Goal: Task Accomplishment & Management: Use online tool/utility

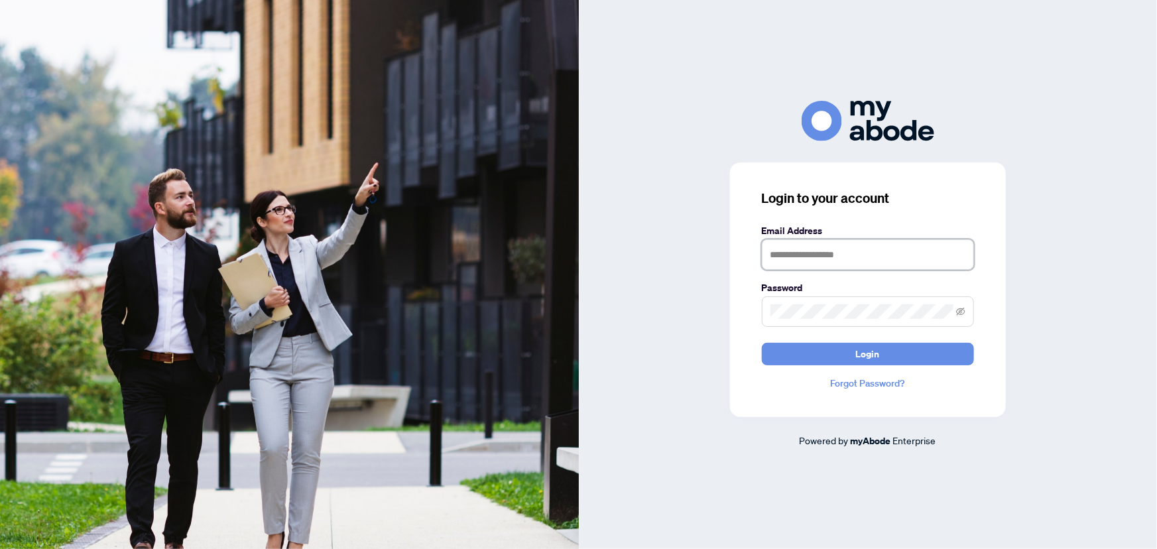
type input "**********"
click at [877, 349] on span "Login" at bounding box center [868, 354] width 24 height 21
click at [857, 352] on span "Login" at bounding box center [868, 354] width 24 height 21
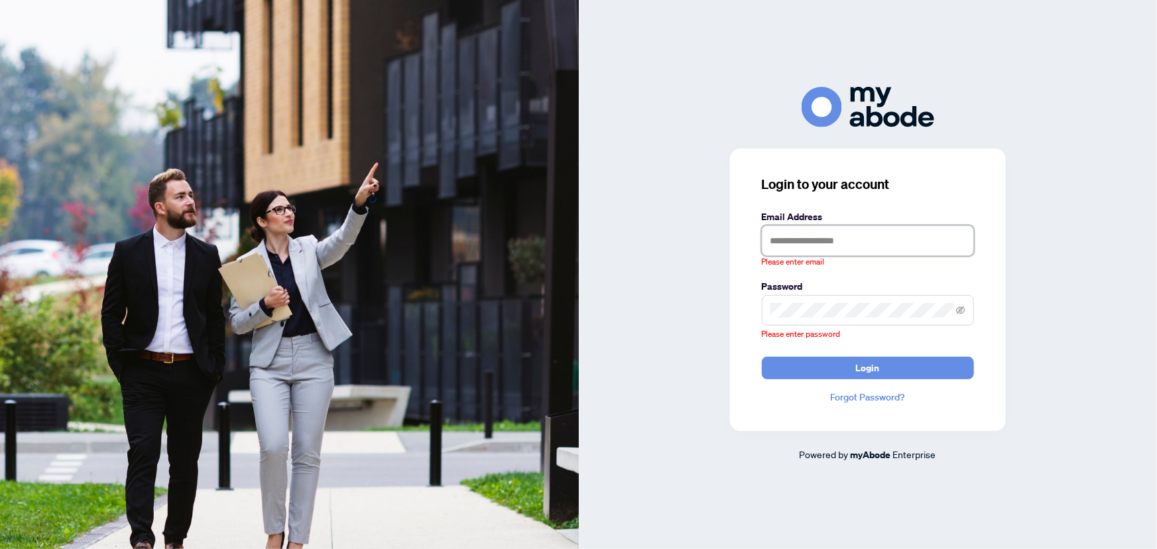
click at [915, 236] on input "text" at bounding box center [868, 240] width 212 height 31
type input "**********"
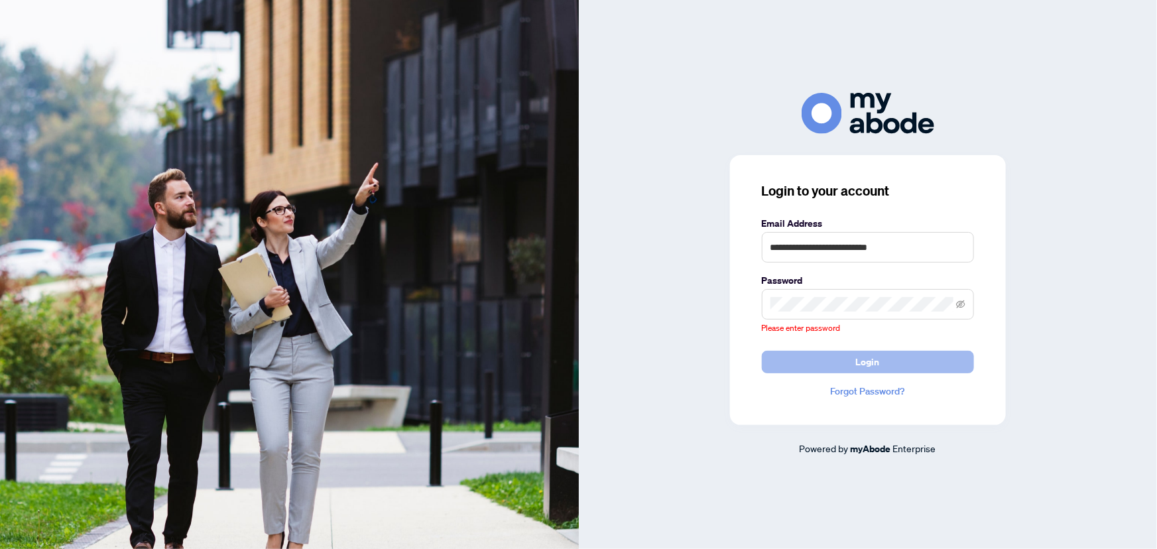
click at [856, 360] on span "Login" at bounding box center [868, 361] width 24 height 21
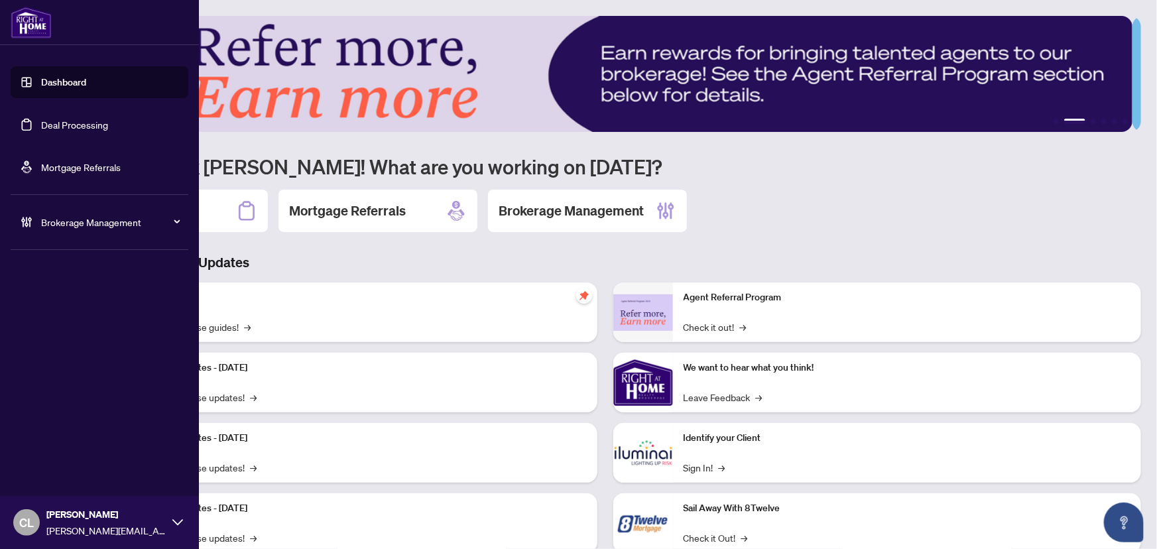
click at [41, 124] on link "Deal Processing" at bounding box center [74, 125] width 67 height 12
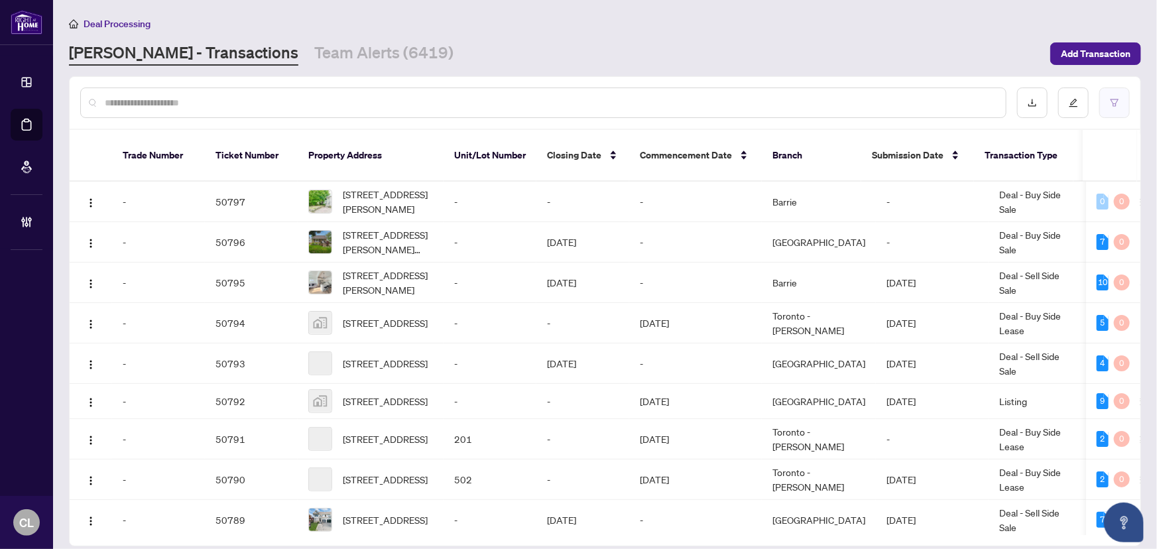
click at [1114, 103] on icon "filter" at bounding box center [1115, 102] width 8 height 7
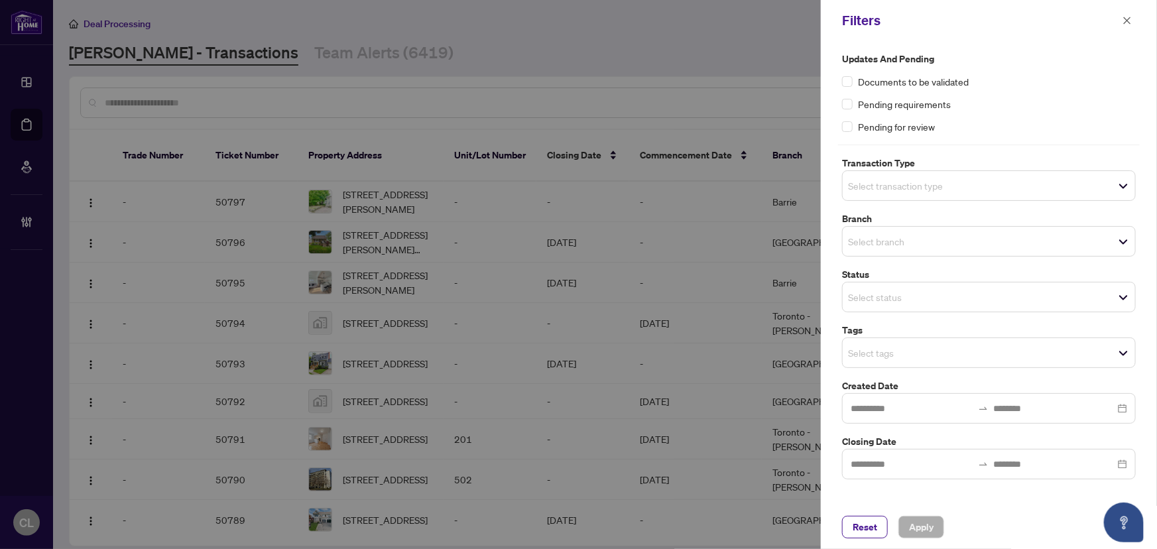
click at [889, 183] on input "search" at bounding box center [894, 186] width 93 height 16
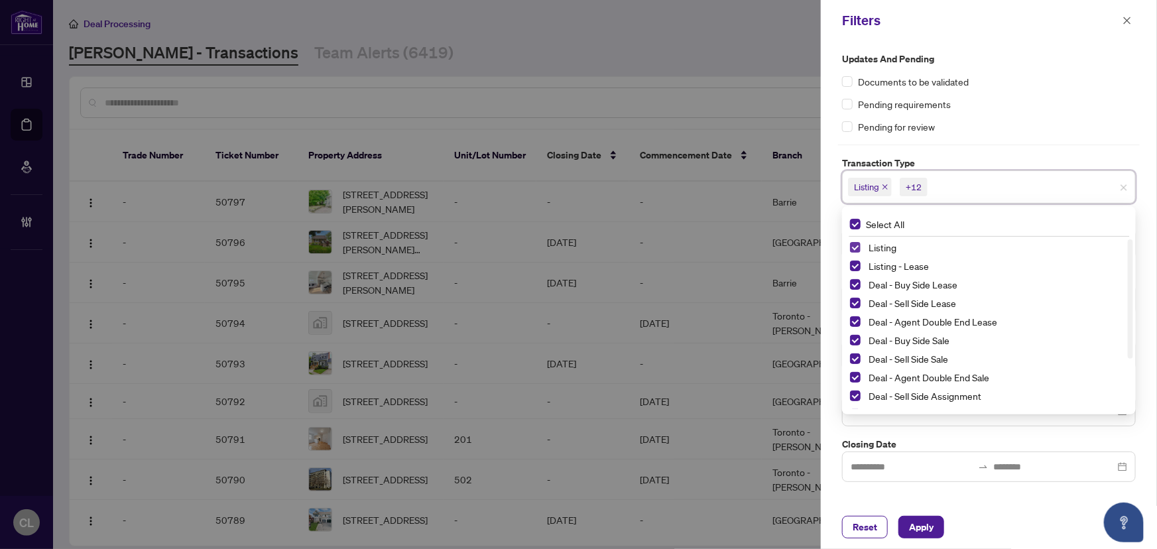
click at [857, 251] on span "Select Listing" at bounding box center [855, 247] width 11 height 11
click at [857, 262] on span "Select Listing - Lease" at bounding box center [855, 266] width 11 height 11
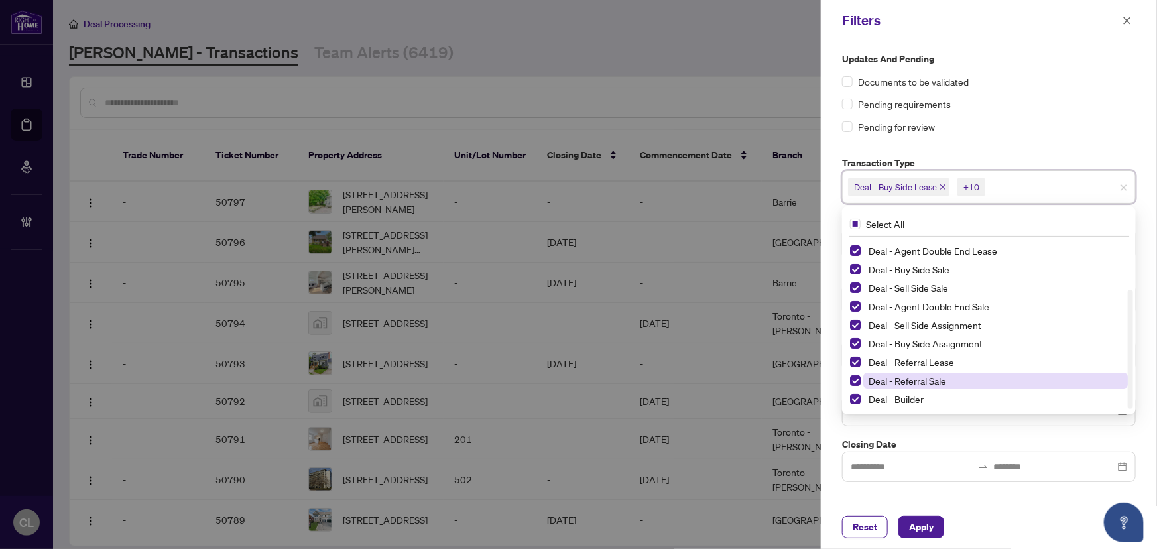
drag, startPoint x: 1133, startPoint y: 267, endPoint x: 1120, endPoint y: 381, distance: 114.8
click at [1140, 383] on div "Updates and Pending Documents to be validated Pending requirements Pending for …" at bounding box center [989, 273] width 336 height 464
click at [855, 361] on span "Select Deal - Referral Lease" at bounding box center [855, 362] width 11 height 11
click at [855, 378] on span "Select Deal - Referral Sale" at bounding box center [855, 380] width 11 height 11
click at [856, 395] on span "Select Deal - Builder" at bounding box center [855, 399] width 11 height 11
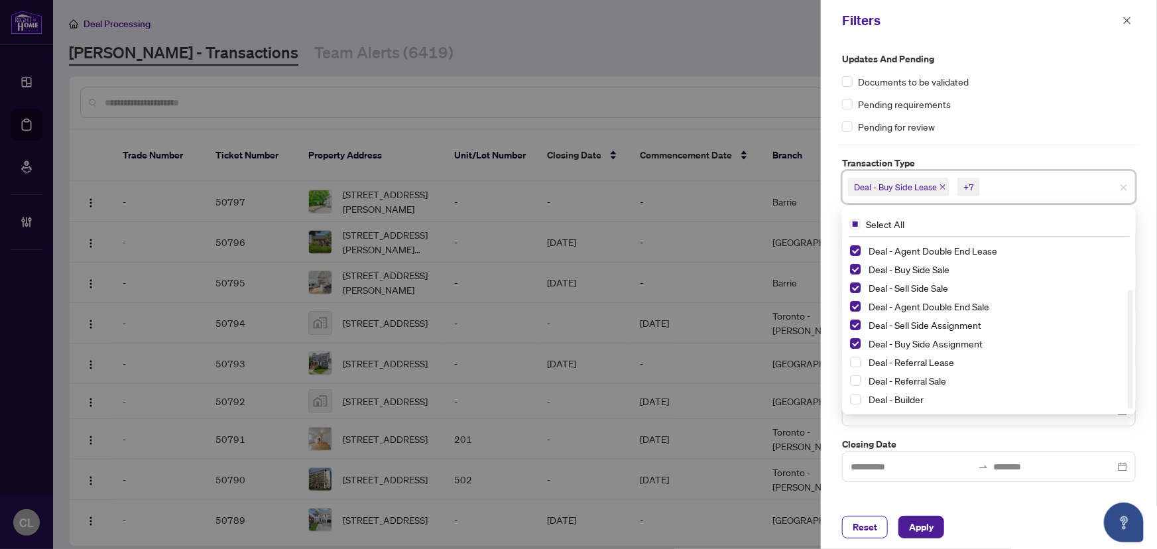
click at [693, 44] on div at bounding box center [578, 274] width 1157 height 549
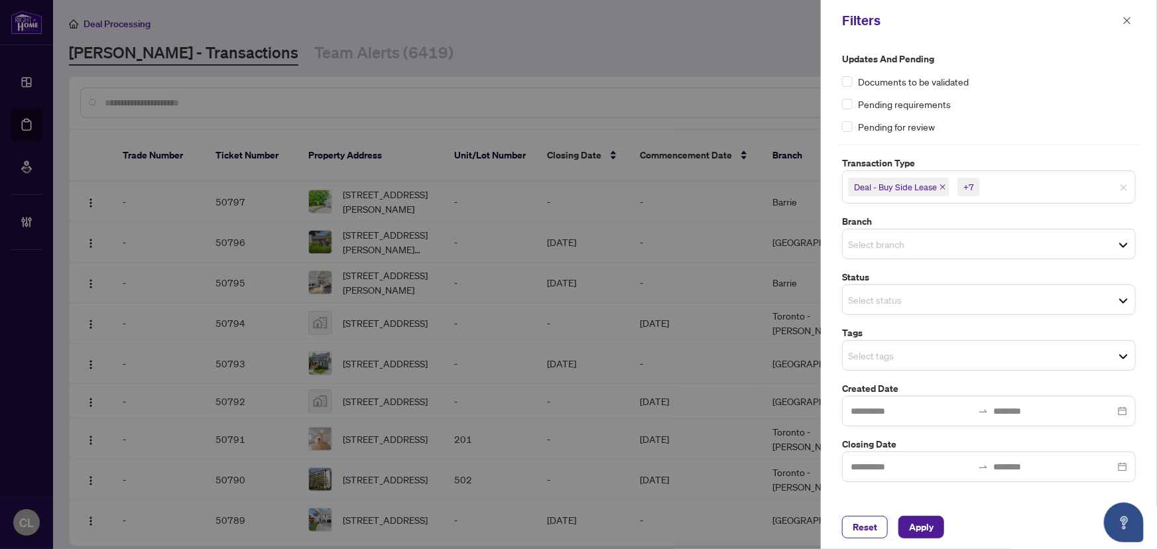
click at [879, 247] on input "search" at bounding box center [894, 244] width 93 height 16
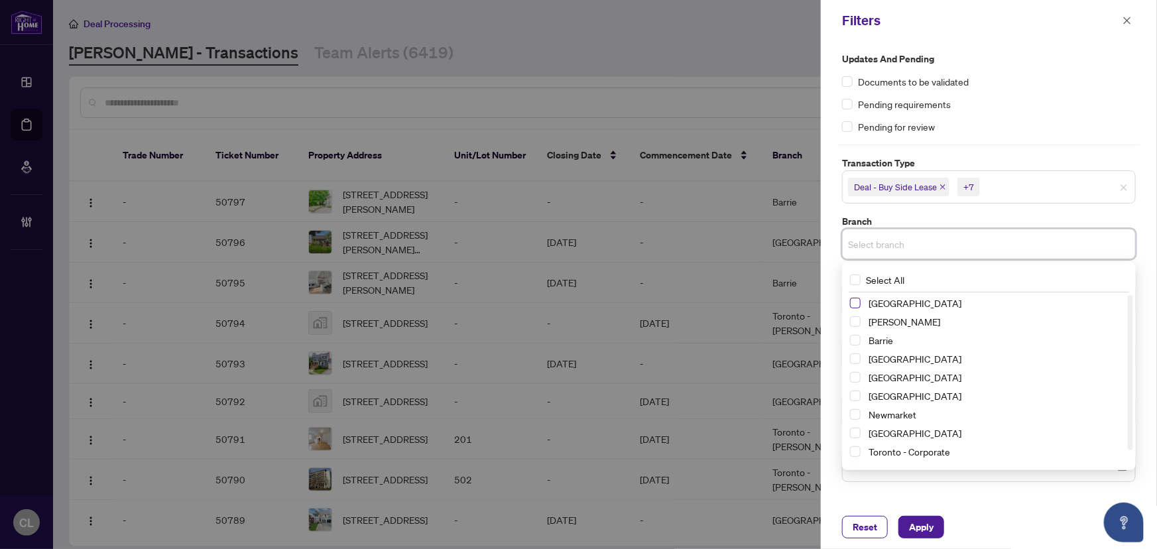
click at [858, 302] on span "Select Richmond Hill" at bounding box center [855, 303] width 11 height 11
drag, startPoint x: 857, startPoint y: 324, endPoint x: 857, endPoint y: 332, distance: 8.6
click at [858, 324] on span "Select Vaughan" at bounding box center [855, 324] width 11 height 11
click at [857, 338] on span "Select Barrie" at bounding box center [855, 343] width 11 height 11
click at [856, 378] on span "Select Durham" at bounding box center [855, 380] width 11 height 11
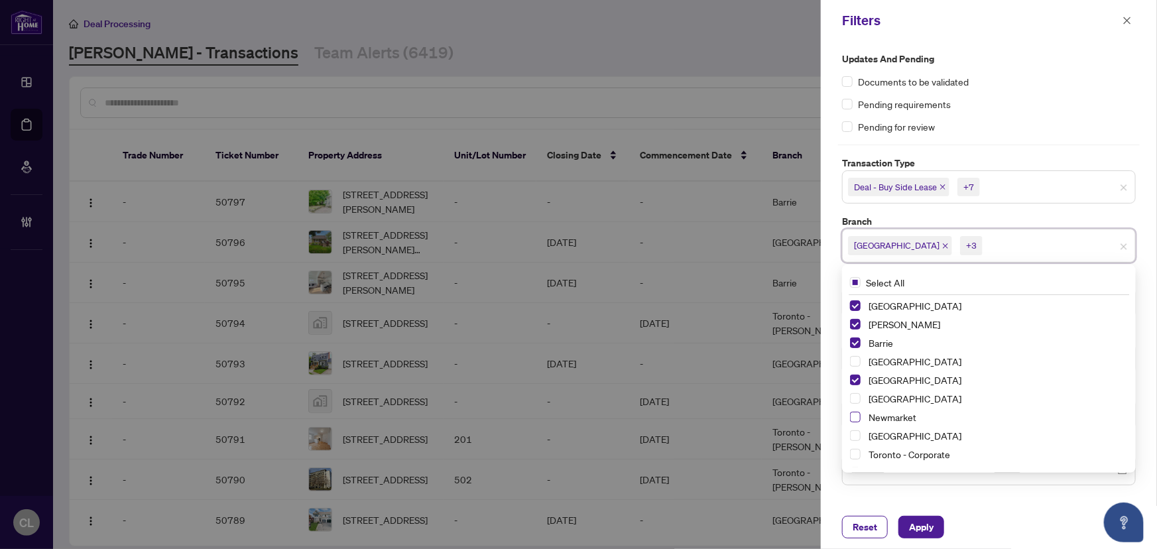
click at [859, 415] on span "Select Newmarket" at bounding box center [855, 417] width 11 height 11
click at [861, 434] on div "Ottawa" at bounding box center [989, 436] width 278 height 16
click at [855, 438] on span "Select Ottawa" at bounding box center [855, 435] width 11 height 11
click at [676, 77] on div at bounding box center [578, 274] width 1157 height 549
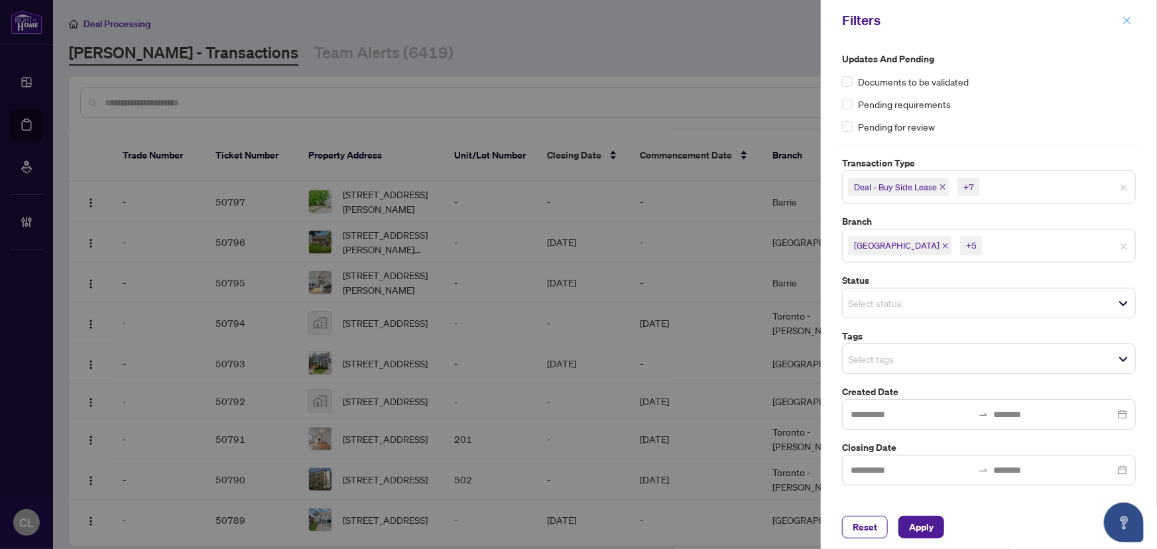
click at [1133, 20] on button "button" at bounding box center [1127, 21] width 17 height 16
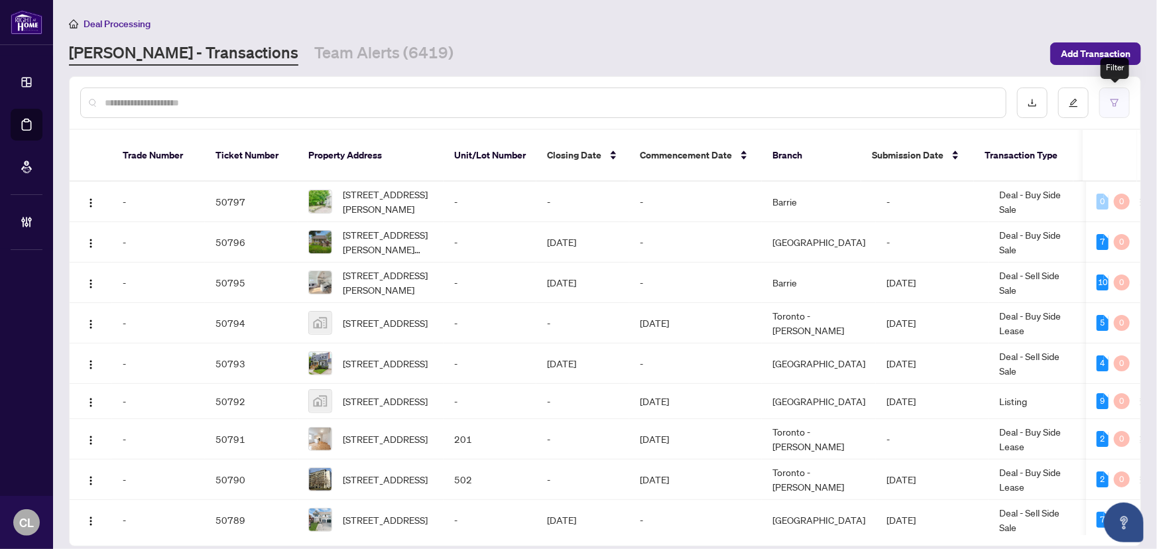
click at [1109, 99] on button "button" at bounding box center [1115, 103] width 31 height 31
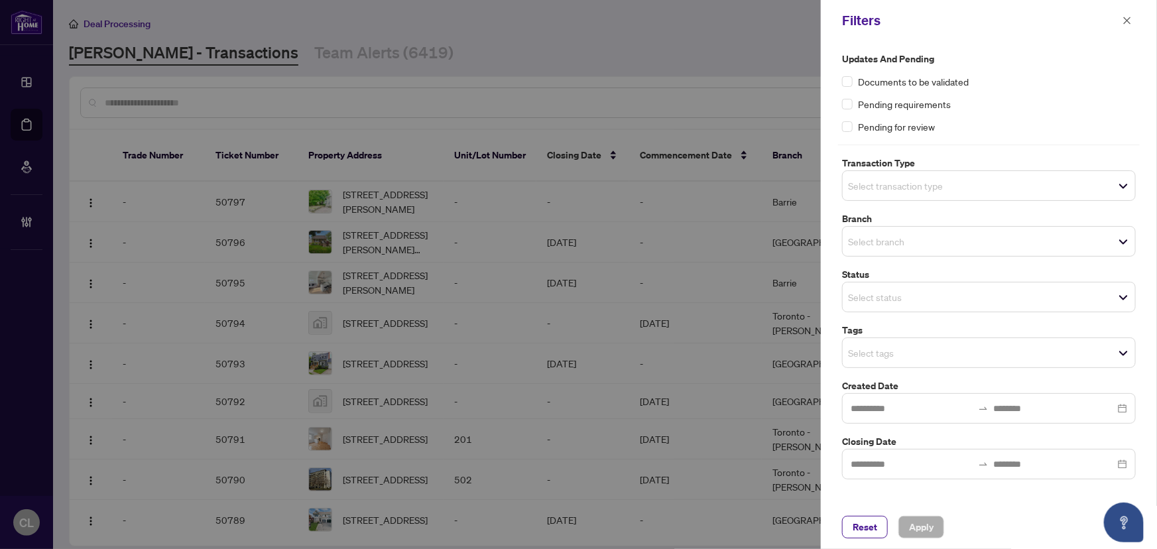
click at [716, 70] on div at bounding box center [578, 274] width 1157 height 549
click at [1133, 20] on button "button" at bounding box center [1127, 21] width 17 height 16
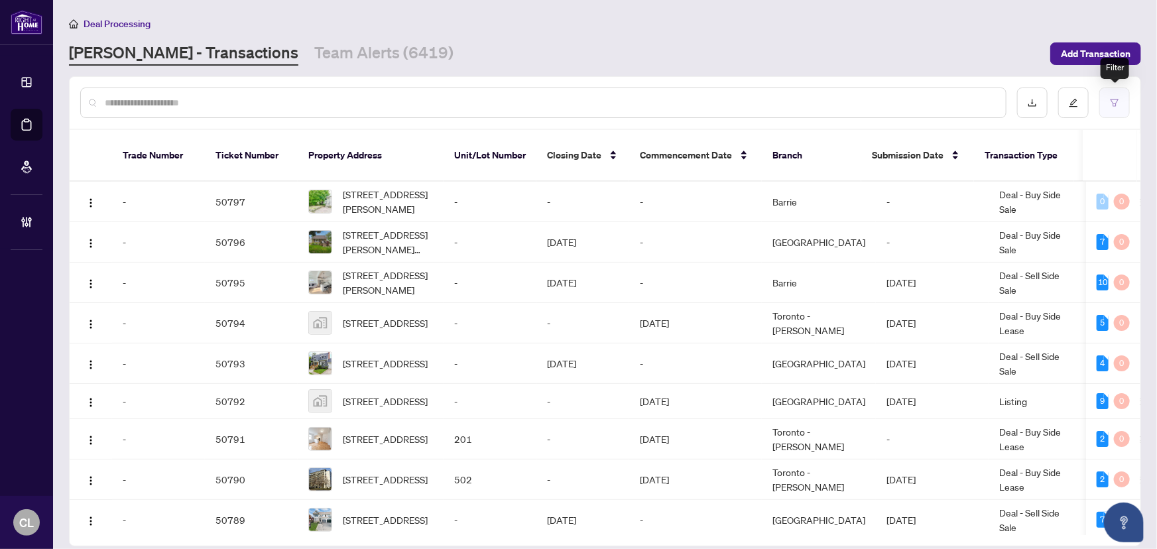
click at [1111, 105] on icon "filter" at bounding box center [1114, 102] width 9 height 9
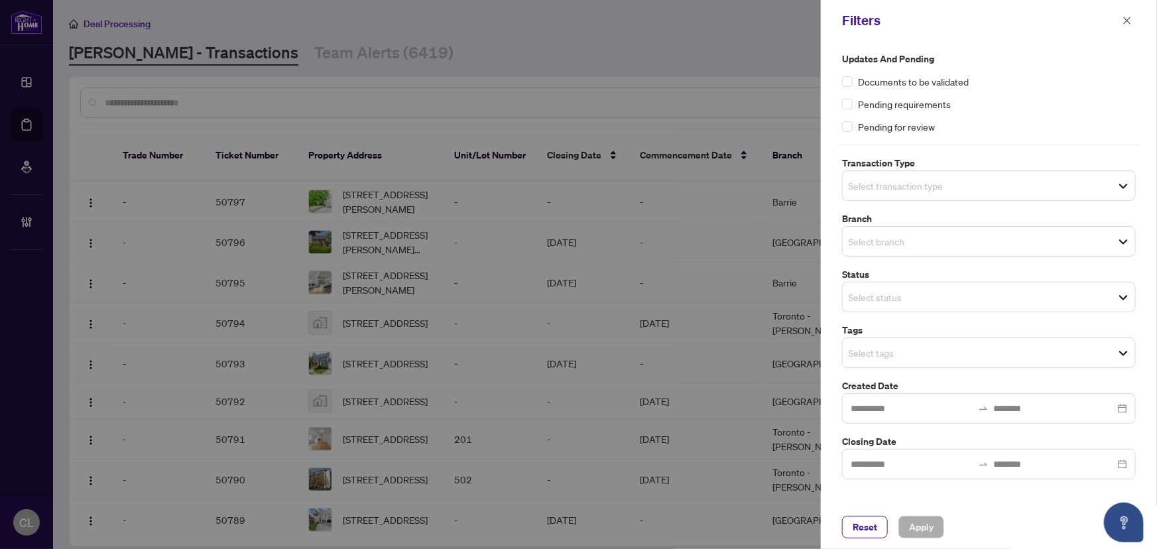
click at [901, 187] on input "search" at bounding box center [894, 186] width 93 height 16
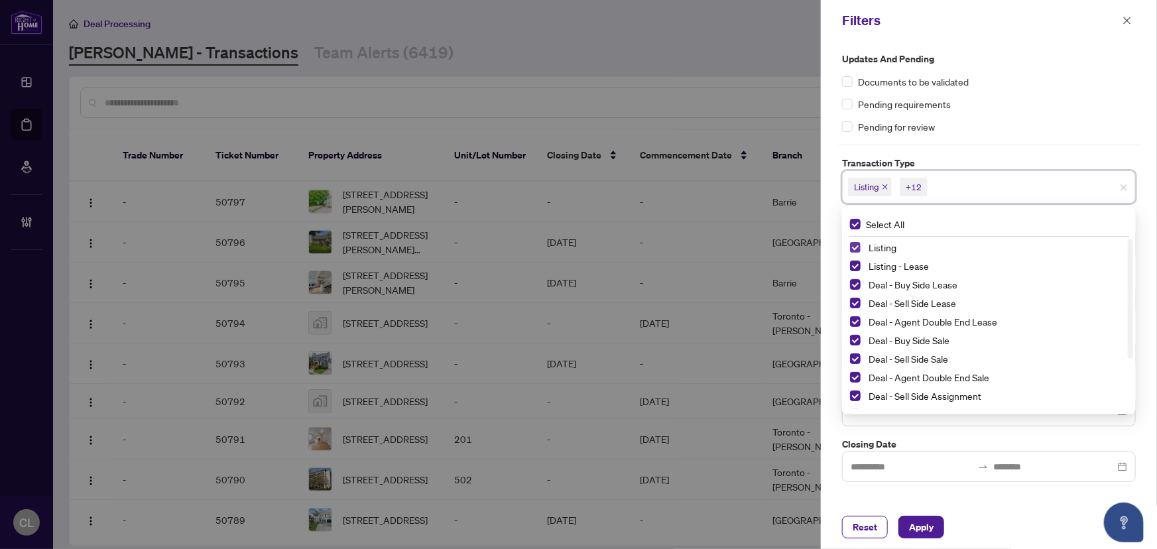
click at [855, 245] on span "Select Listing" at bounding box center [855, 247] width 11 height 11
click at [855, 263] on span "Select Listing - Lease" at bounding box center [855, 266] width 11 height 11
drag, startPoint x: 1127, startPoint y: 269, endPoint x: 1131, endPoint y: 350, distance: 81.7
click at [1131, 350] on div "Listing Listing - Lease Deal - Buy Side Lease Deal - Sell Side Lease Deal - Age…" at bounding box center [989, 324] width 288 height 170
drag, startPoint x: 1133, startPoint y: 313, endPoint x: 859, endPoint y: 363, distance: 279.0
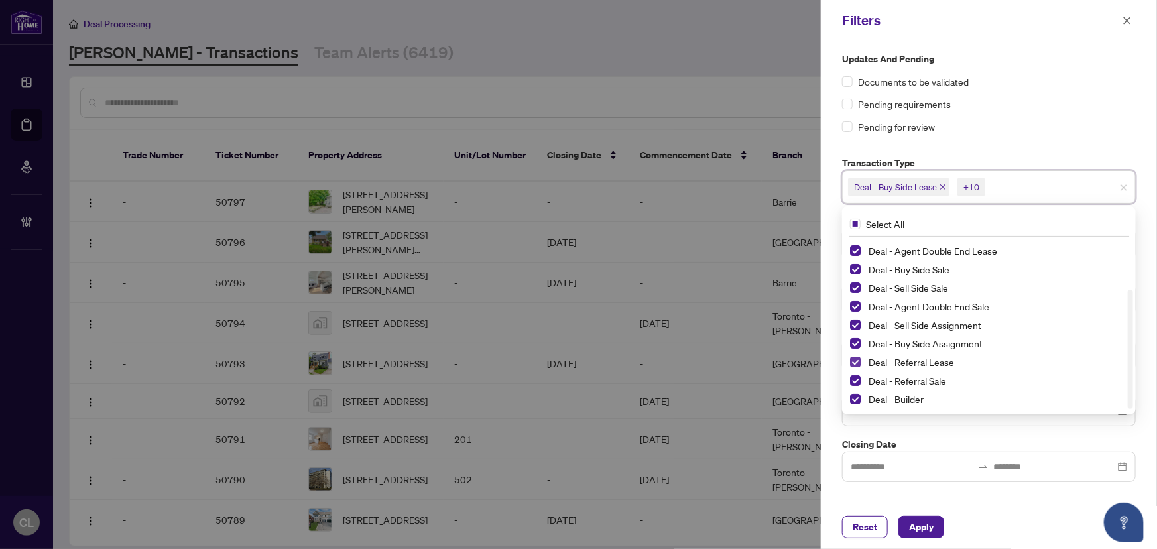
click at [1125, 387] on div "Deal - Sell Side Lease Deal - Agent Double End Lease Deal - Buy Side Sale Deal …" at bounding box center [989, 324] width 288 height 170
click at [853, 362] on span "Select Deal - Referral Lease" at bounding box center [855, 362] width 11 height 11
click at [859, 377] on span "Select Deal - Referral Sale" at bounding box center [855, 380] width 11 height 11
click at [855, 396] on span "Select Deal - Builder" at bounding box center [855, 399] width 11 height 11
click at [709, 186] on div at bounding box center [578, 274] width 1157 height 549
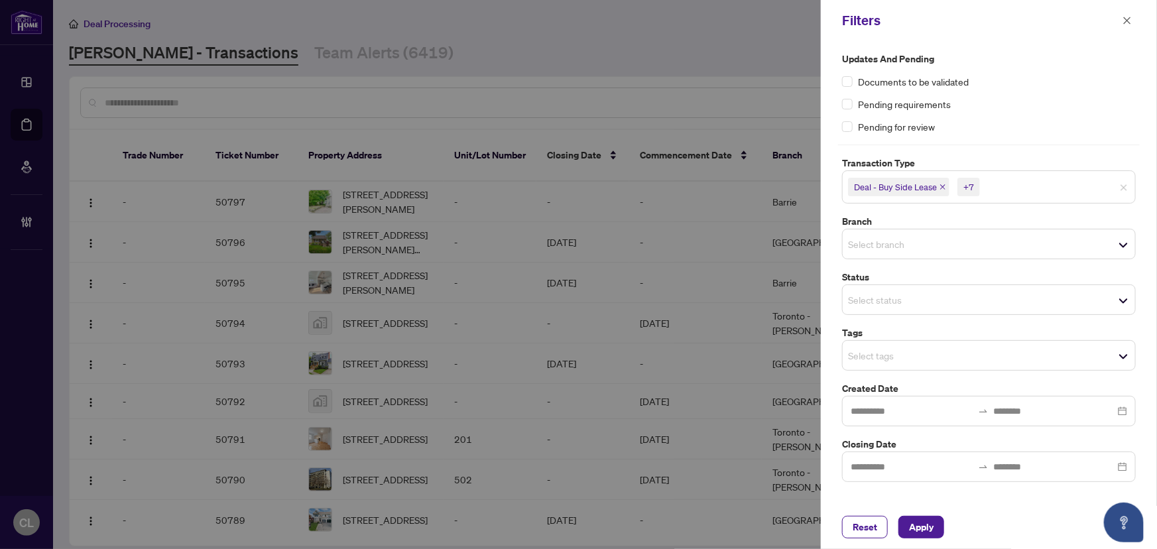
click at [859, 242] on input "search" at bounding box center [894, 244] width 93 height 16
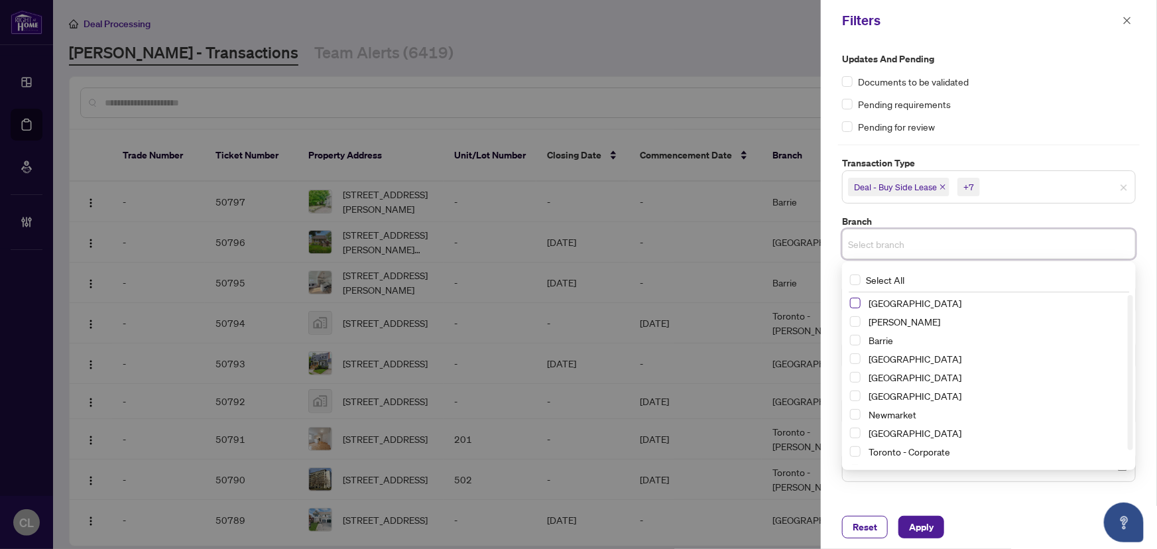
click at [859, 298] on span "Select Richmond Hill" at bounding box center [855, 303] width 11 height 11
click at [857, 319] on span "Select Vaughan" at bounding box center [855, 324] width 11 height 11
click at [856, 343] on span "Select Barrie" at bounding box center [855, 343] width 11 height 11
click at [859, 380] on span "Select Durham" at bounding box center [855, 380] width 11 height 11
click at [856, 414] on span "Select Newmarket" at bounding box center [855, 417] width 11 height 11
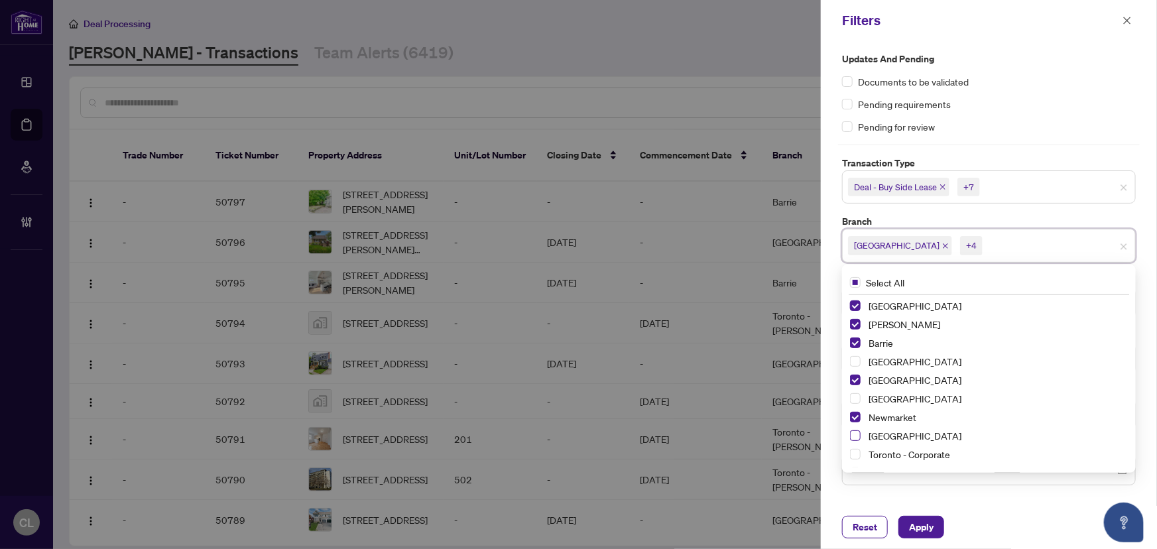
click at [856, 436] on span "Select Ottawa" at bounding box center [855, 435] width 11 height 11
click at [729, 186] on div at bounding box center [578, 274] width 1157 height 549
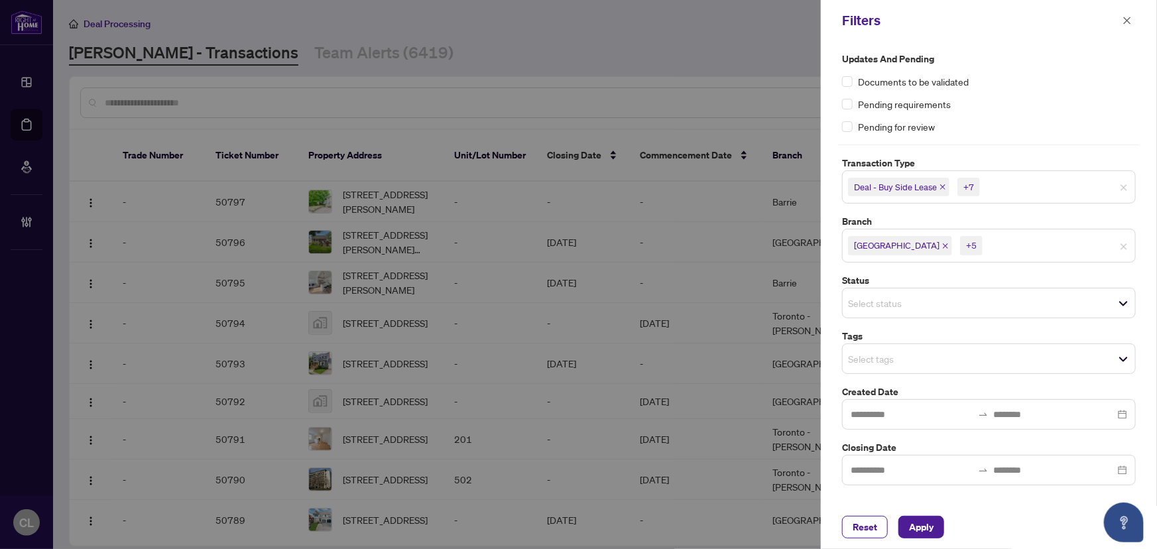
drag, startPoint x: 774, startPoint y: 51, endPoint x: 769, endPoint y: 46, distance: 7.0
click at [772, 49] on div at bounding box center [578, 274] width 1157 height 549
click at [869, 353] on input "search" at bounding box center [894, 359] width 93 height 16
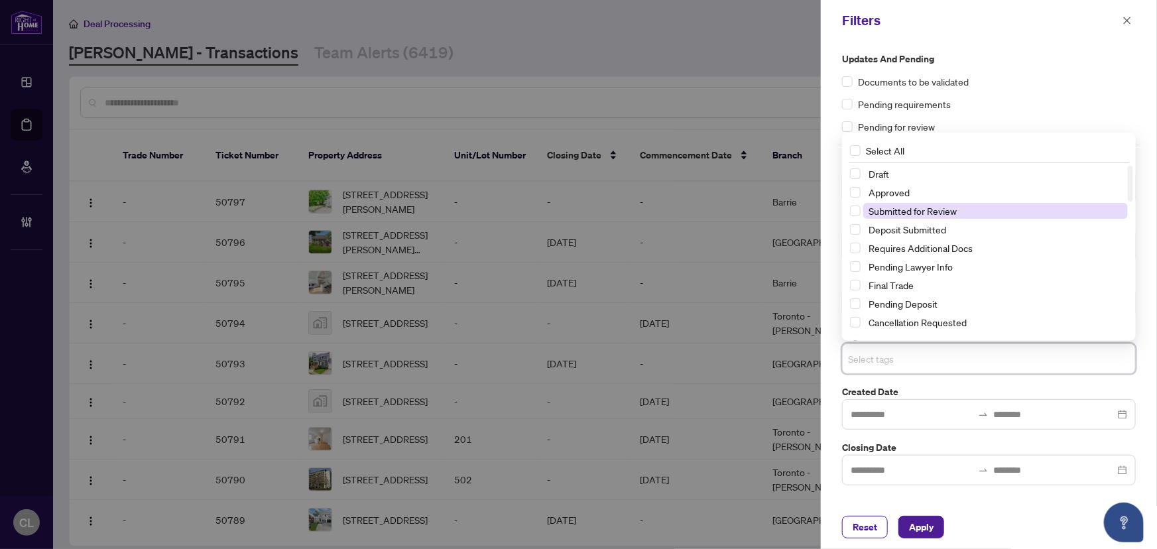
click at [916, 214] on span "Submitted for Review" at bounding box center [913, 211] width 88 height 12
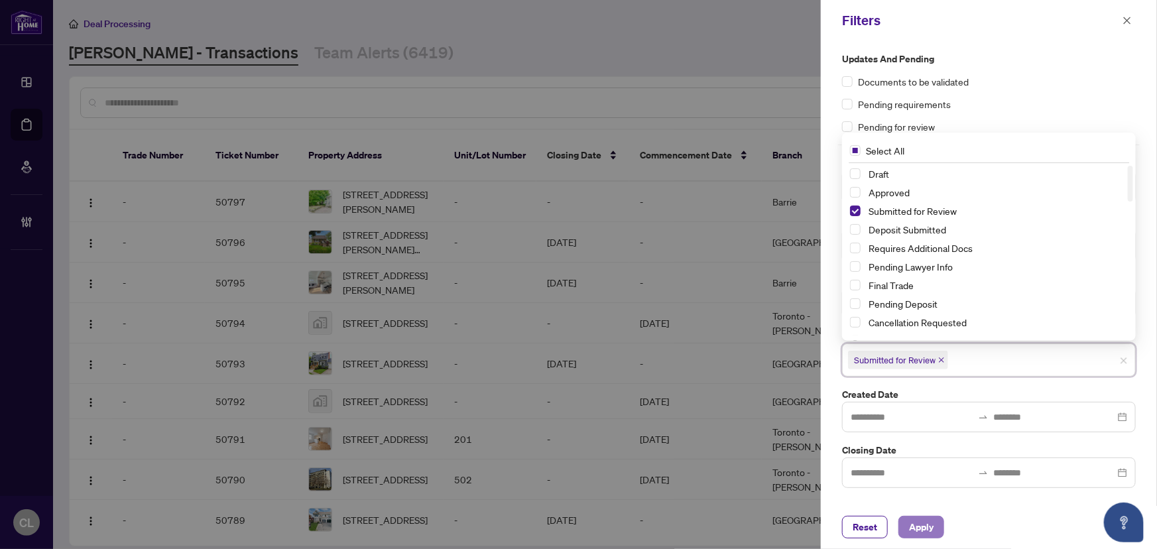
click at [919, 531] on span "Apply" at bounding box center [921, 527] width 25 height 21
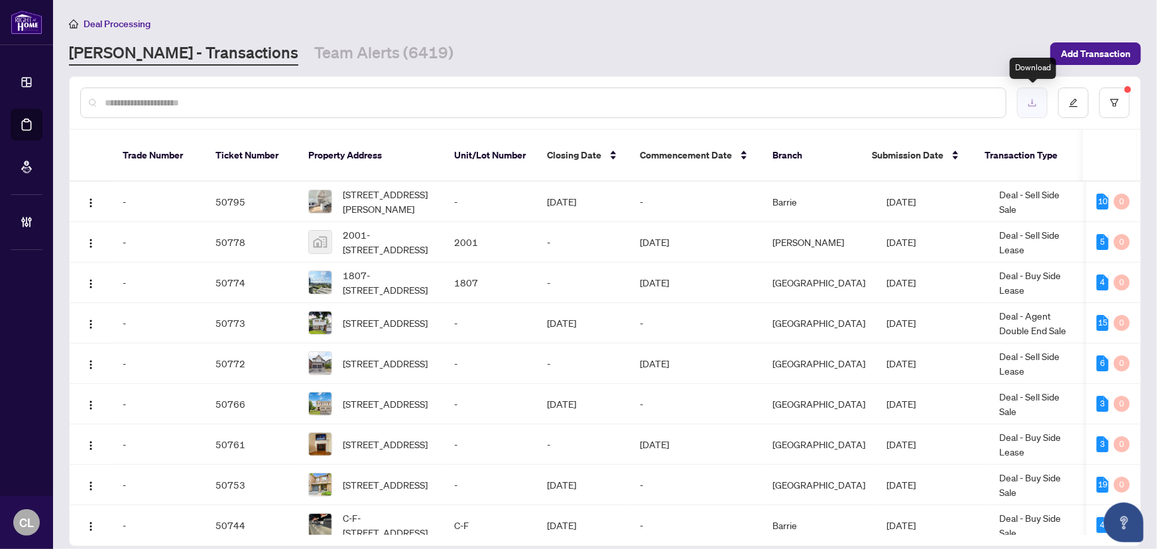
click at [1023, 98] on button "button" at bounding box center [1032, 103] width 31 height 31
click at [1121, 99] on button "button" at bounding box center [1115, 103] width 31 height 31
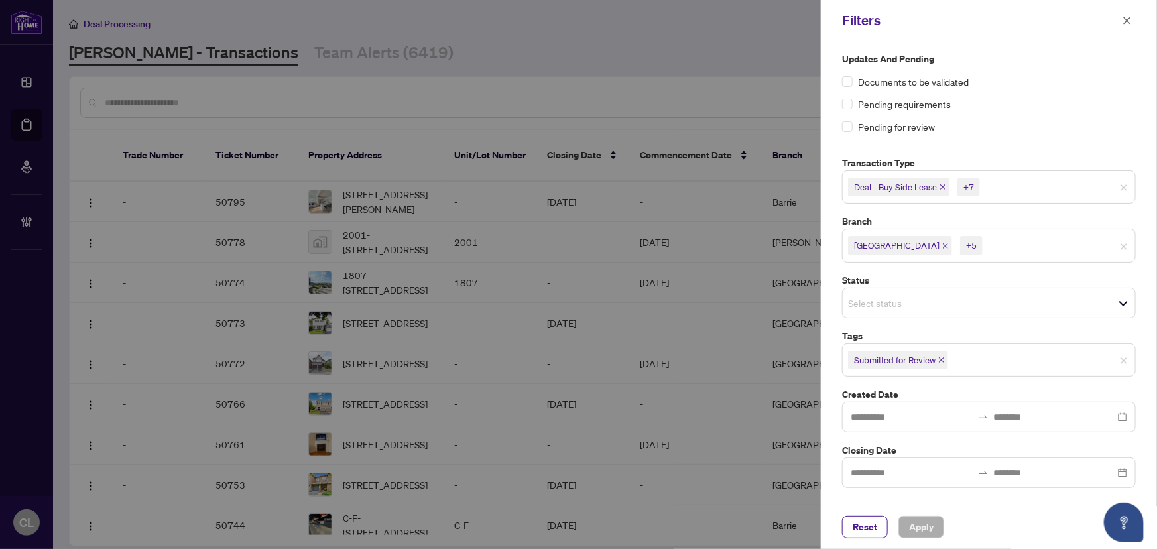
click at [1011, 192] on input "search" at bounding box center [1029, 187] width 93 height 16
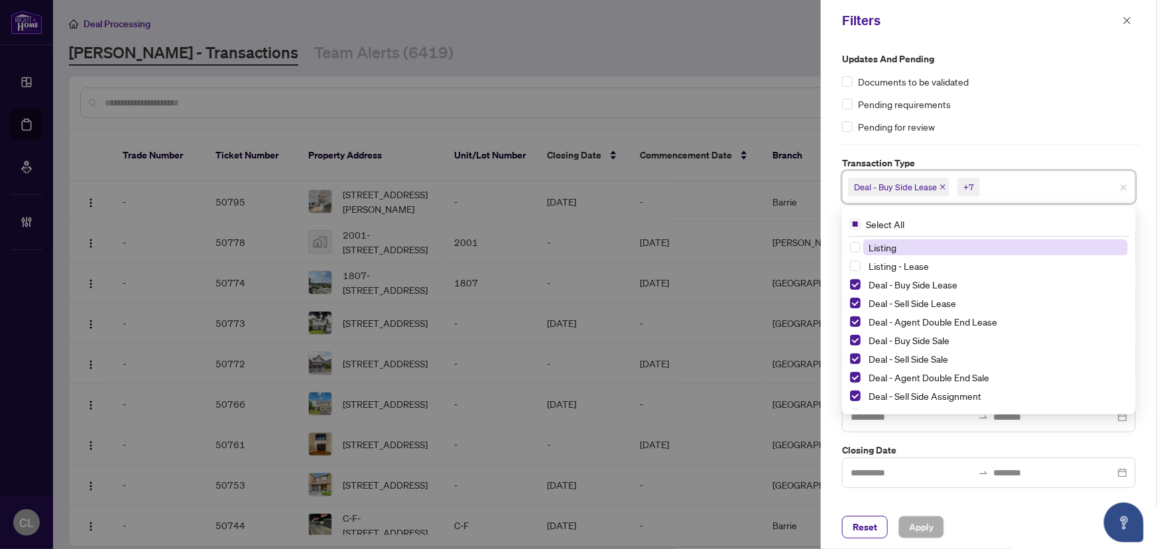
click at [1020, 141] on div "Updates and Pending Documents to be validated Pending requirements Pending for …" at bounding box center [989, 270] width 302 height 436
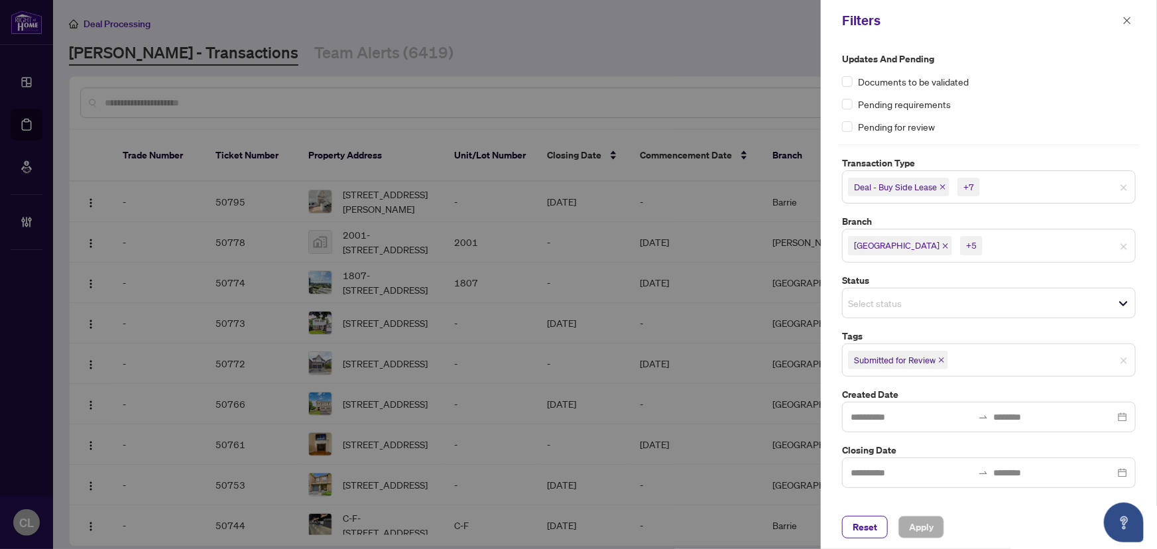
click at [985, 248] on input "search" at bounding box center [1031, 246] width 93 height 16
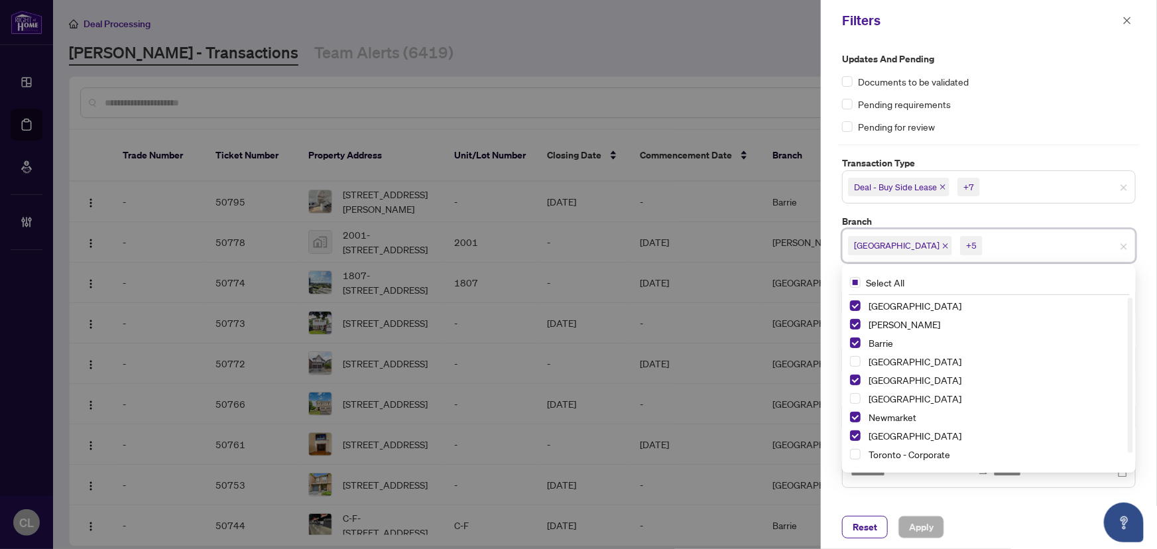
drag, startPoint x: 854, startPoint y: 344, endPoint x: 852, endPoint y: 373, distance: 29.2
click at [854, 344] on span "Select Barrie" at bounding box center [855, 343] width 11 height 11
click at [855, 373] on div "Durham" at bounding box center [989, 380] width 278 height 16
drag, startPoint x: 856, startPoint y: 412, endPoint x: 858, endPoint y: 425, distance: 12.8
click at [857, 414] on span "Select Newmarket" at bounding box center [855, 417] width 11 height 11
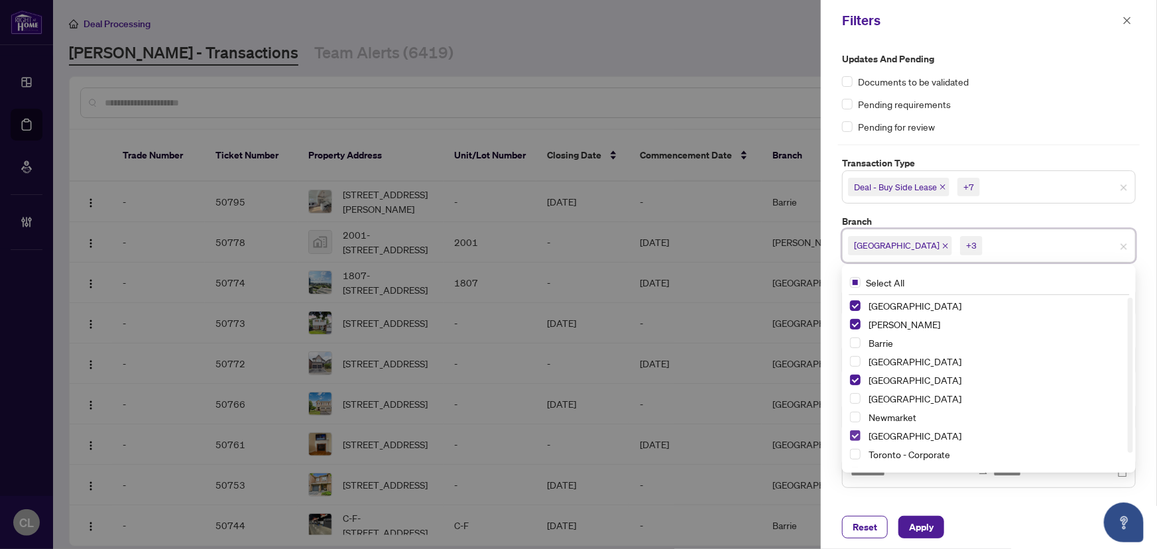
click at [855, 435] on span "Select Ottawa" at bounding box center [855, 435] width 11 height 11
click at [855, 382] on span "Select Durham" at bounding box center [855, 380] width 11 height 11
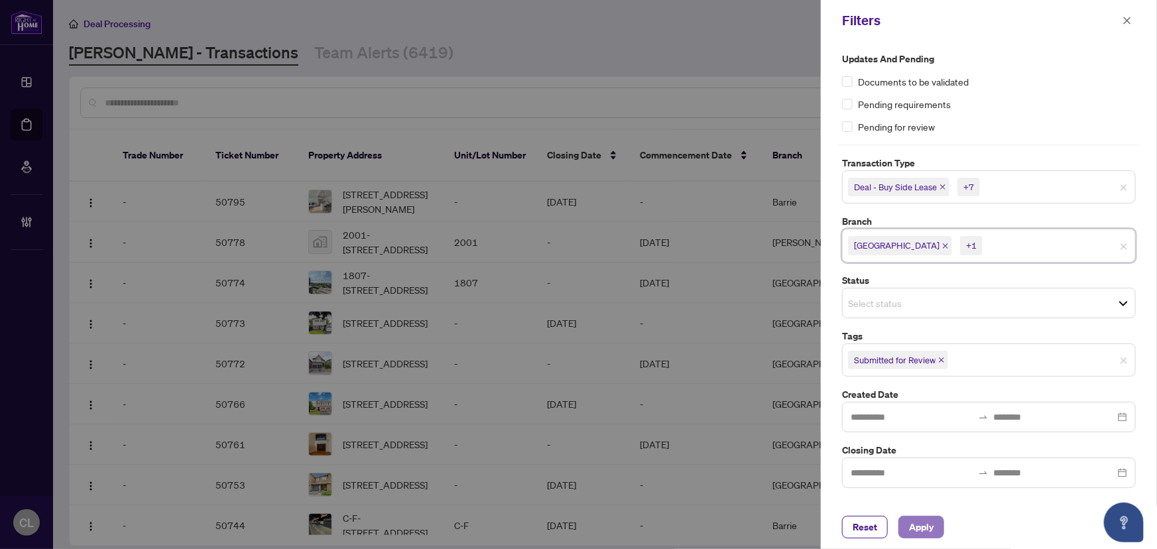
click at [915, 523] on span "Apply" at bounding box center [921, 527] width 25 height 21
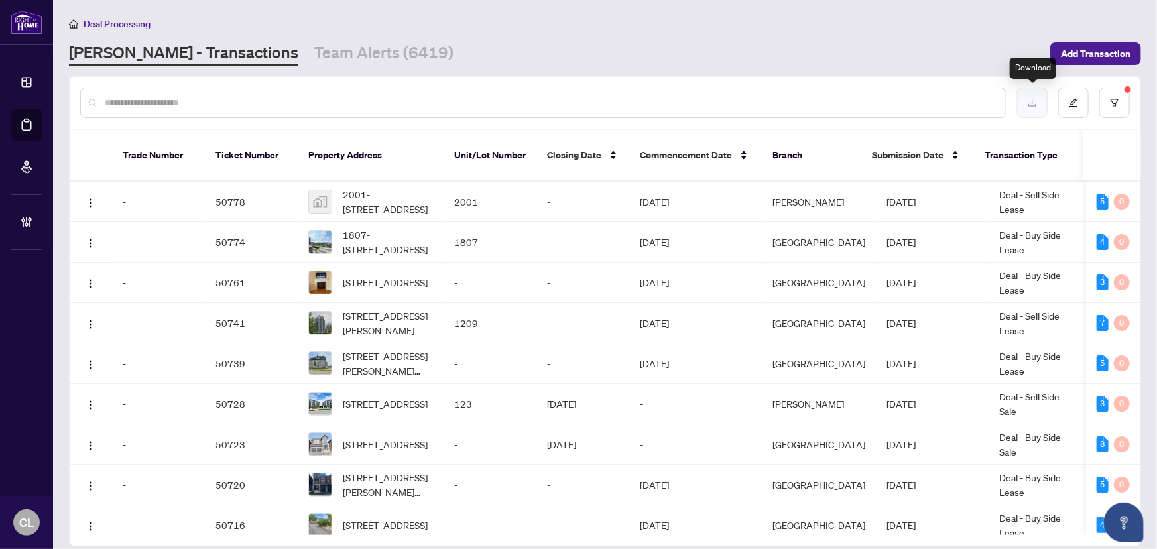
click at [1023, 99] on button "button" at bounding box center [1032, 103] width 31 height 31
click at [1113, 95] on button "button" at bounding box center [1115, 103] width 31 height 31
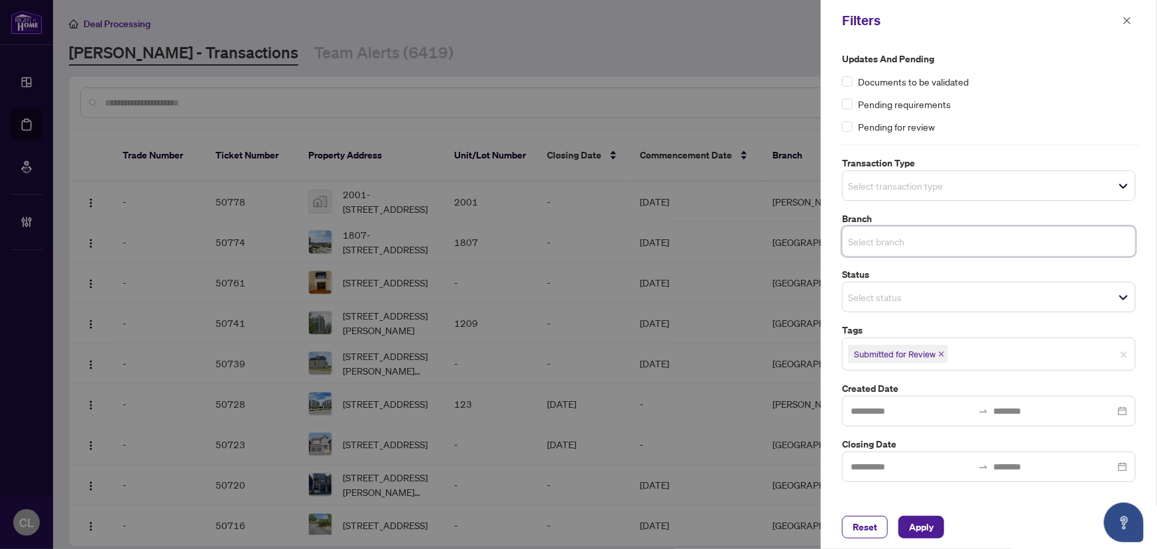
click at [928, 188] on input "search" at bounding box center [894, 186] width 93 height 16
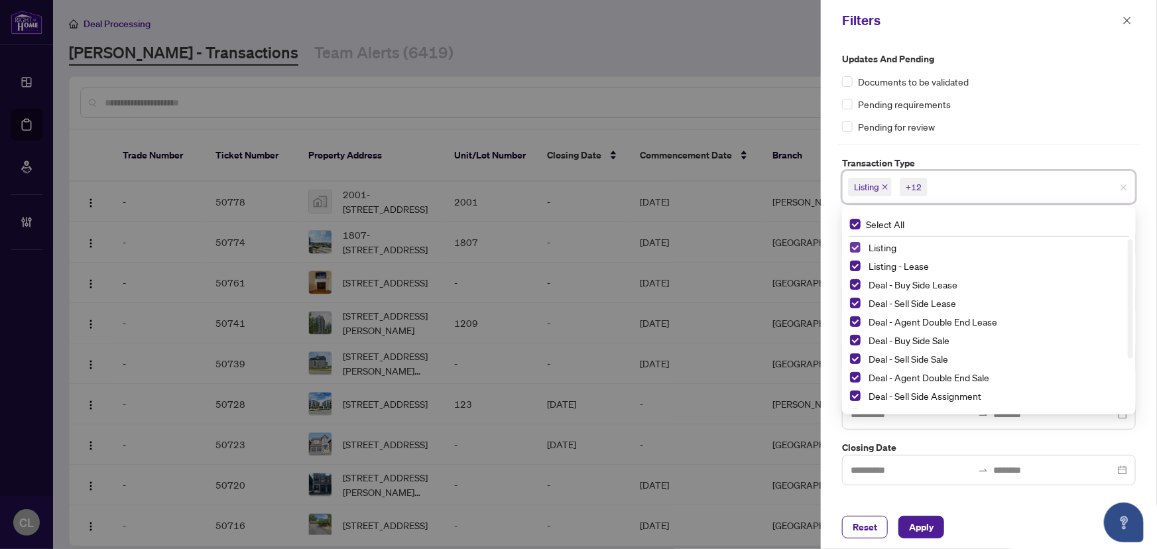
click at [855, 245] on span "Select Listing" at bounding box center [855, 247] width 11 height 11
click at [859, 265] on span "Select Listing - Lease" at bounding box center [855, 266] width 11 height 11
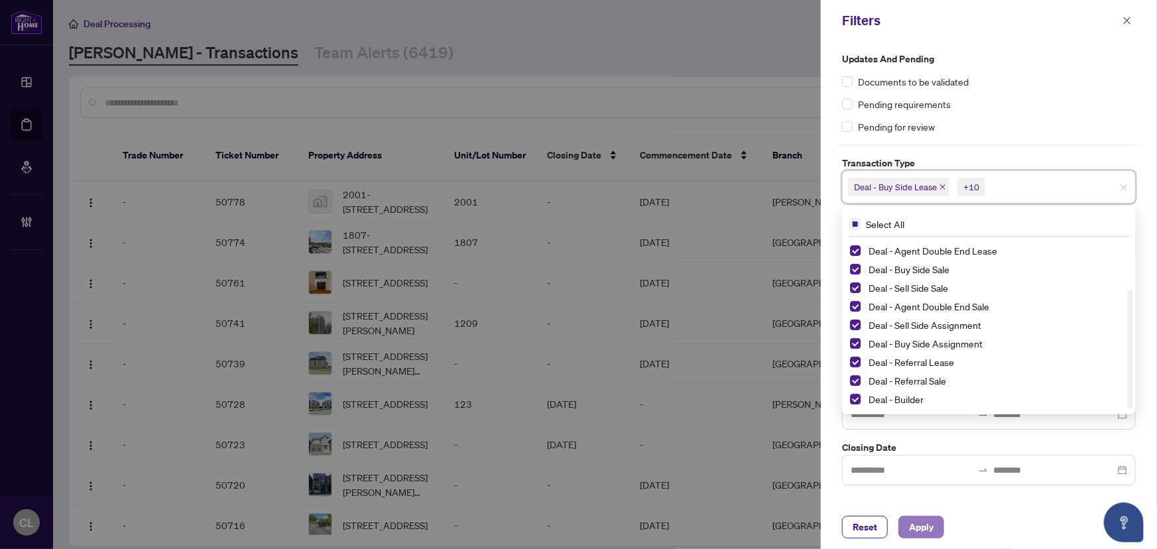
click at [929, 527] on span "Apply" at bounding box center [921, 527] width 25 height 21
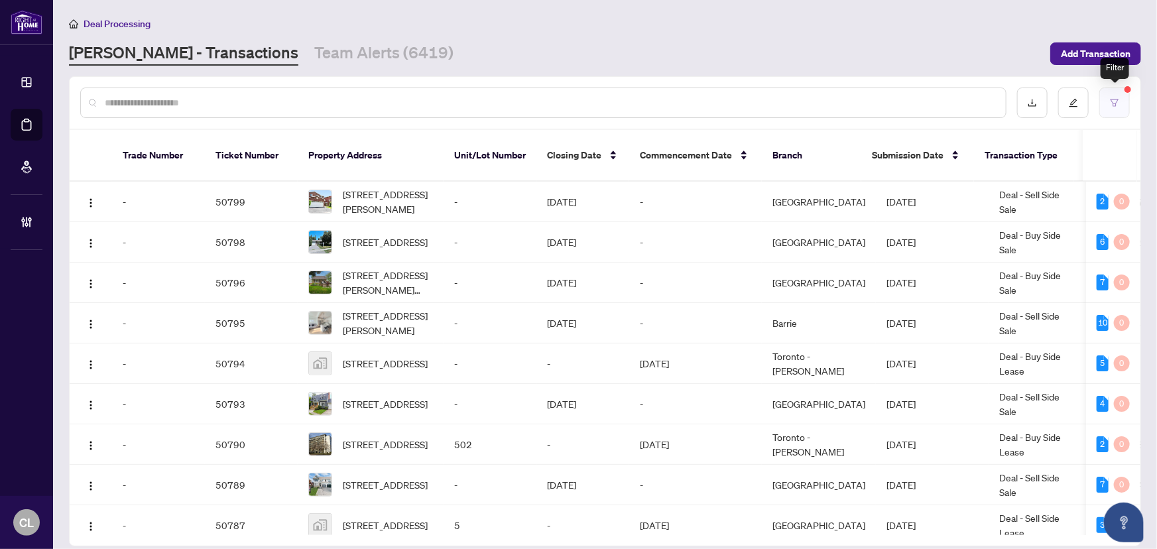
click at [1112, 101] on icon "filter" at bounding box center [1114, 102] width 9 height 9
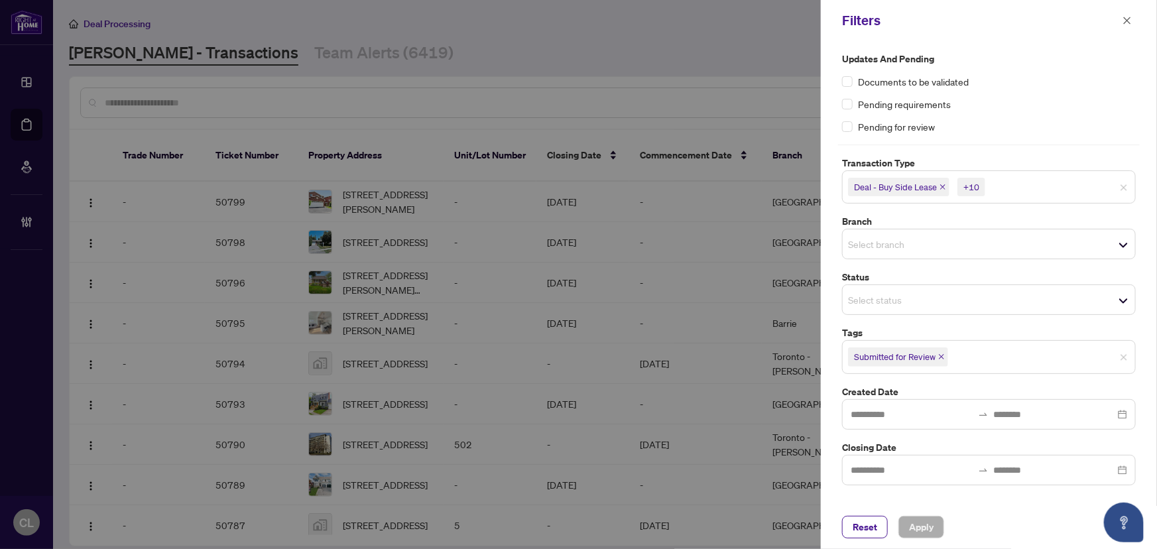
click at [894, 254] on div "Select branch" at bounding box center [989, 244] width 294 height 31
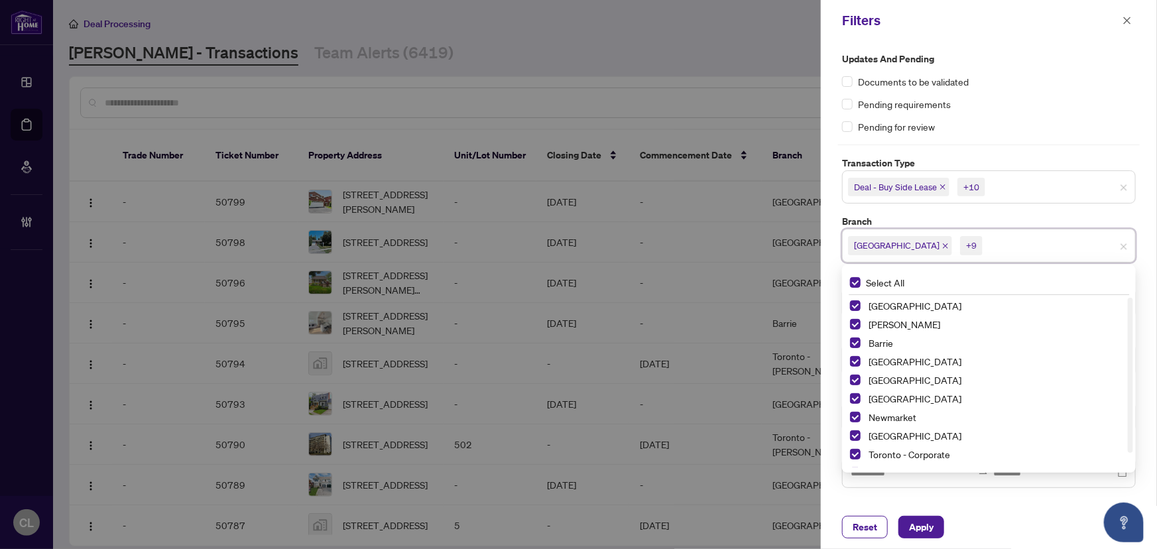
click at [1063, 94] on div "Updates and Pending Documents to be validated Pending requirements Pending for …" at bounding box center [989, 93] width 294 height 82
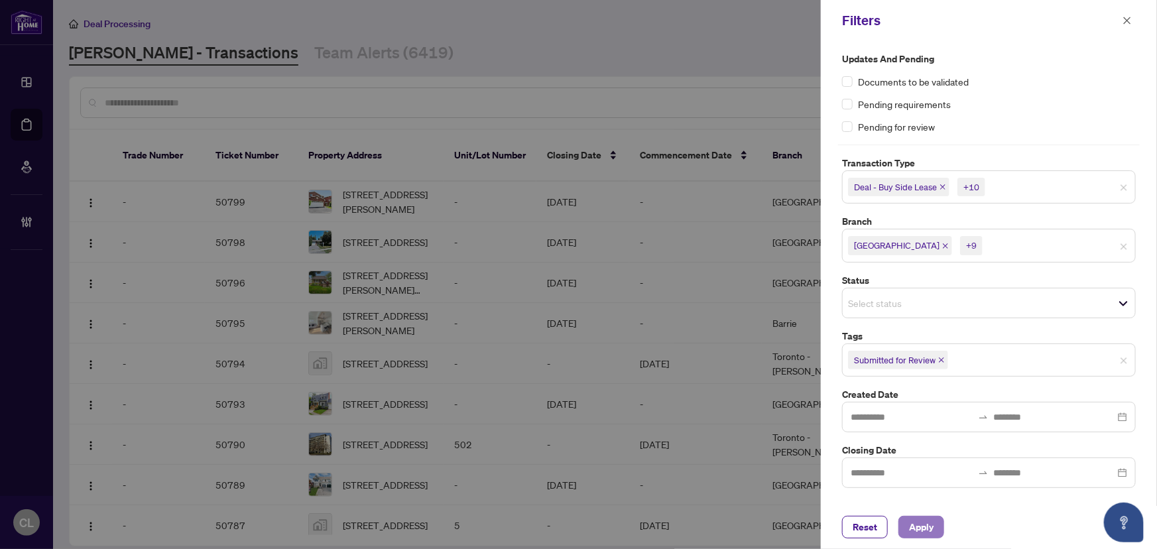
click at [914, 527] on span "Apply" at bounding box center [921, 527] width 25 height 21
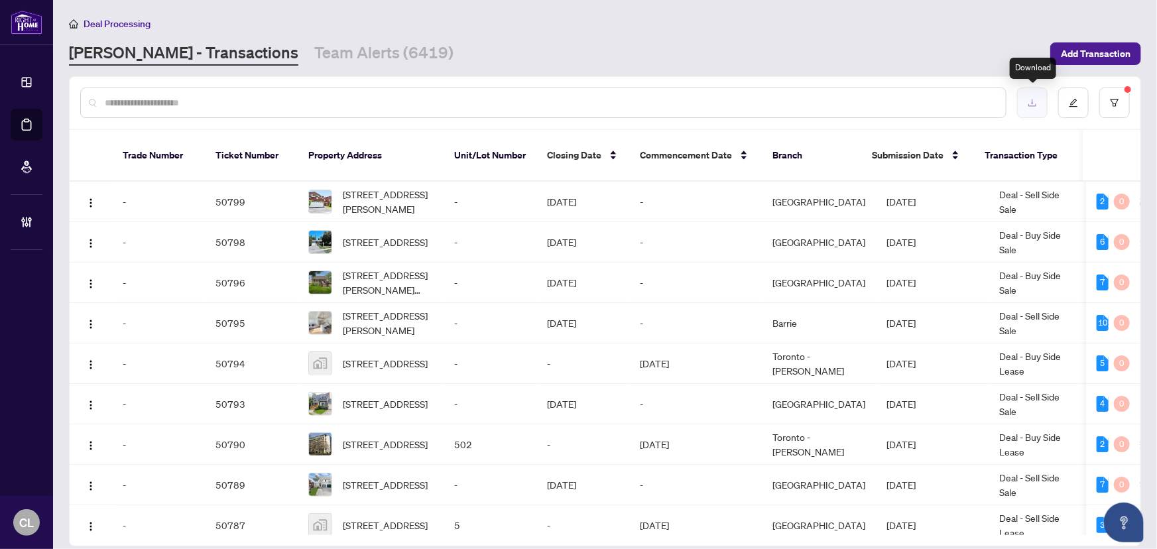
click at [1032, 102] on icon "download" at bounding box center [1032, 102] width 9 height 9
